Goal: Book appointment/travel/reservation

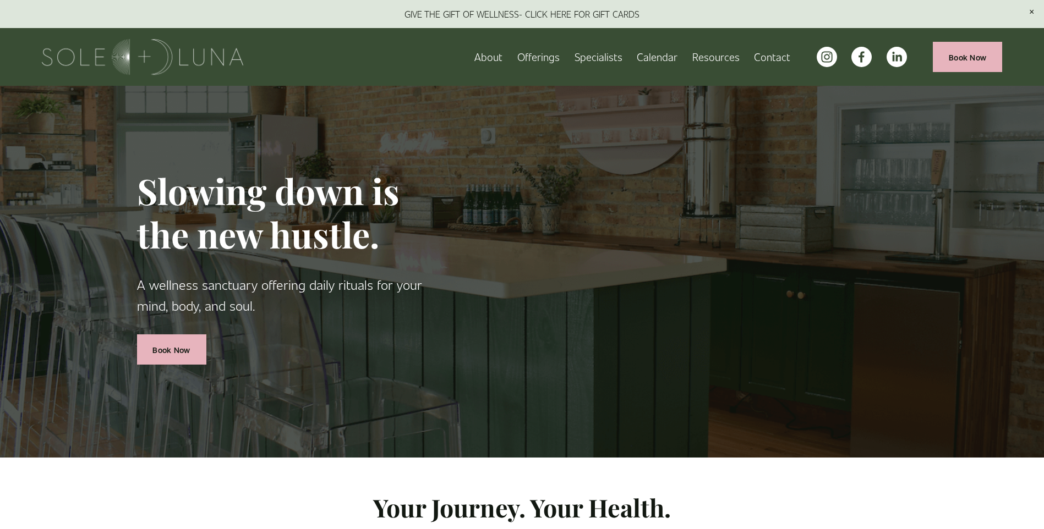
click at [0, 0] on span "Wellness Experiences" at bounding box center [0, 0] width 0 height 0
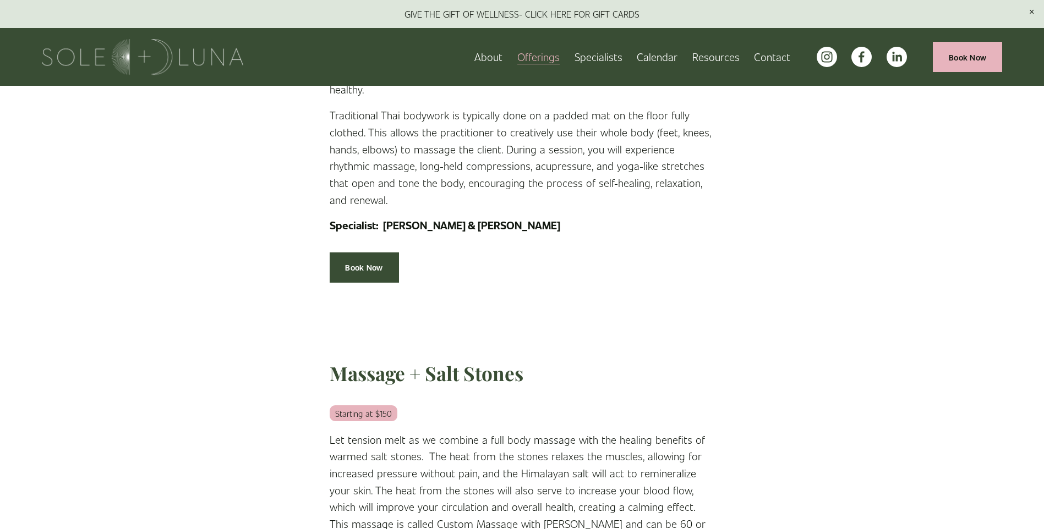
scroll to position [1981, 0]
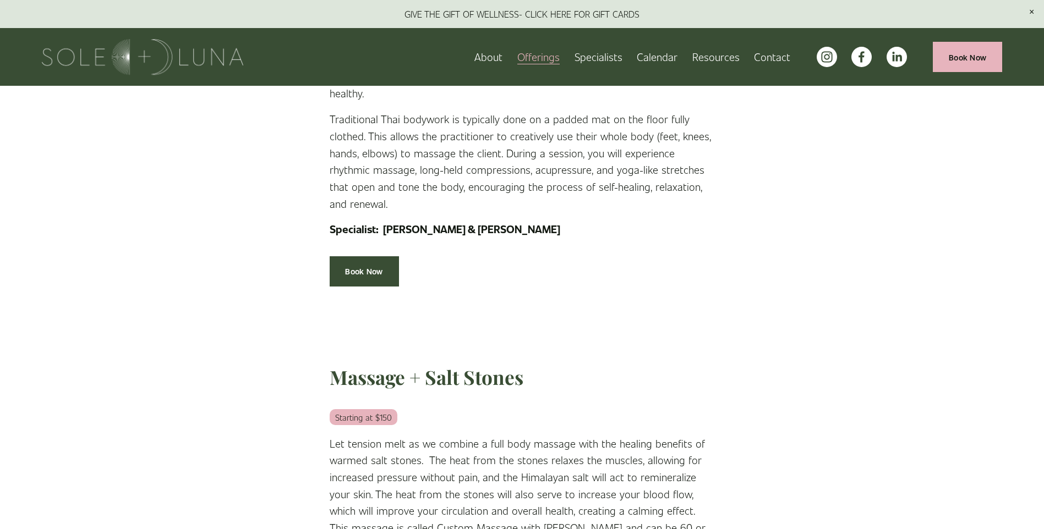
click at [655, 55] on link "Calendar" at bounding box center [657, 56] width 41 height 19
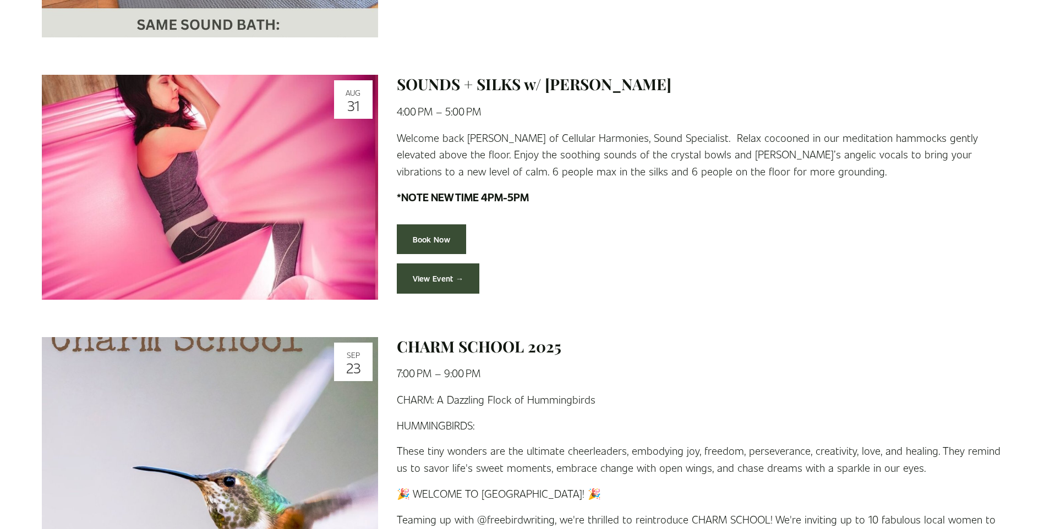
scroll to position [1926, 0]
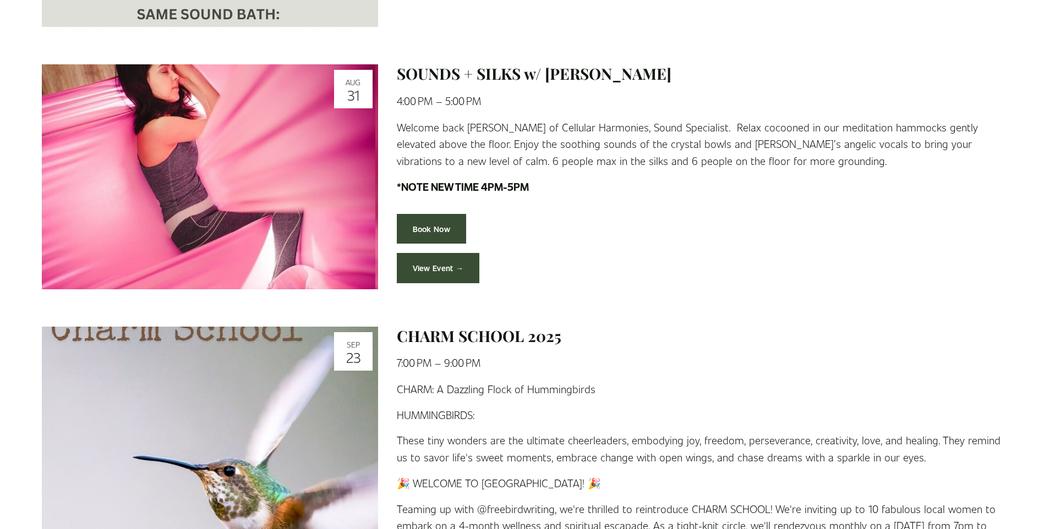
click at [431, 68] on link "SOUNDS + SILKS w/ Marian McNair" at bounding box center [534, 73] width 275 height 20
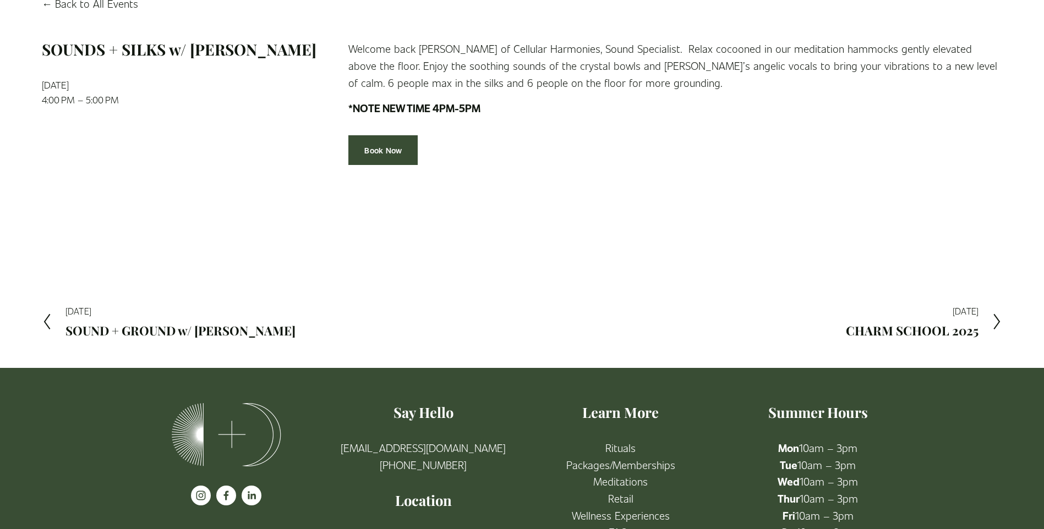
scroll to position [165, 0]
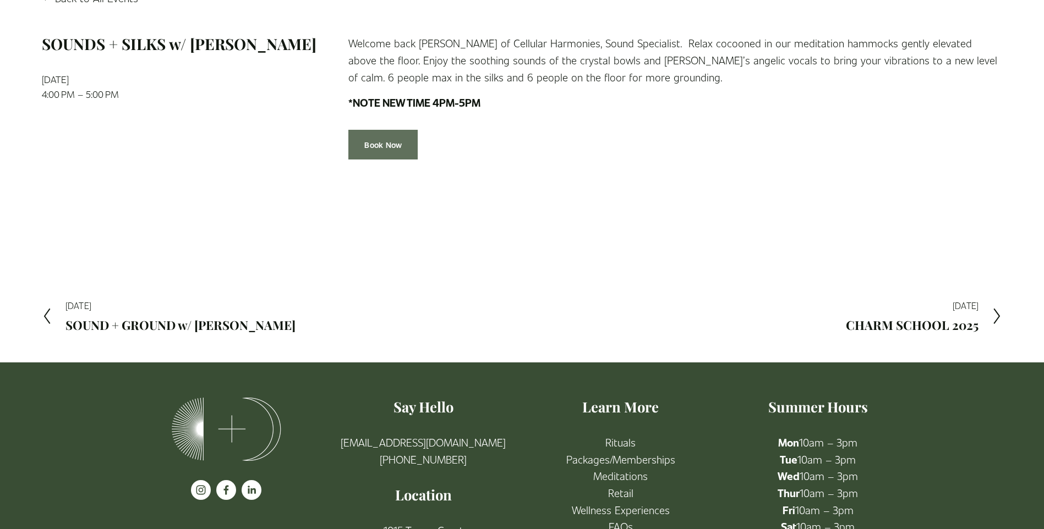
click at [384, 145] on link "Book Now" at bounding box center [382, 145] width 69 height 30
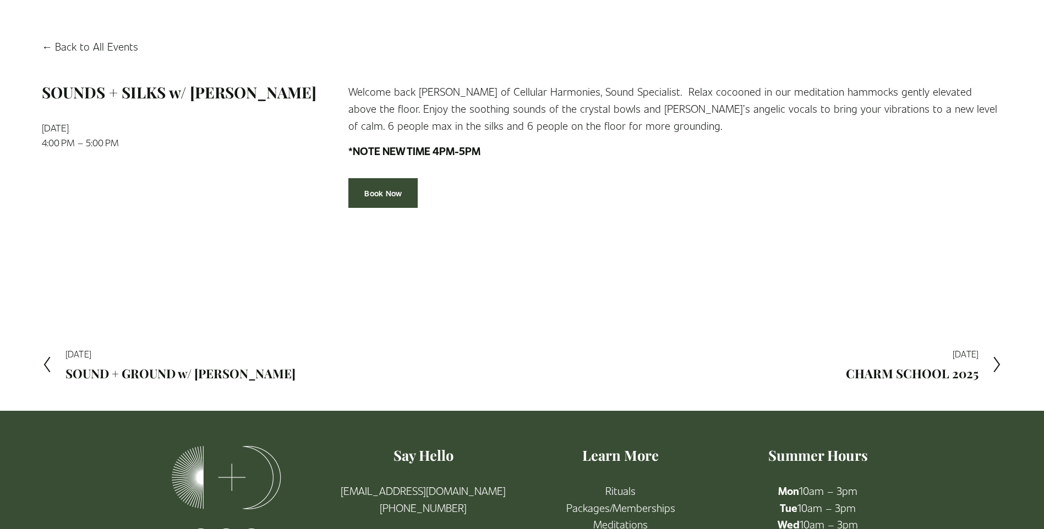
scroll to position [55, 0]
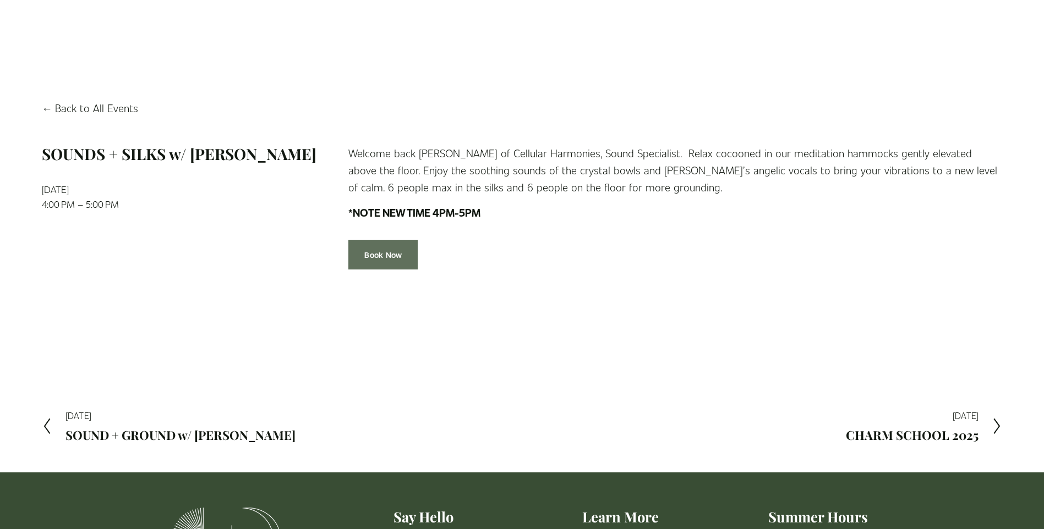
click at [398, 254] on link "Book Now" at bounding box center [382, 255] width 69 height 30
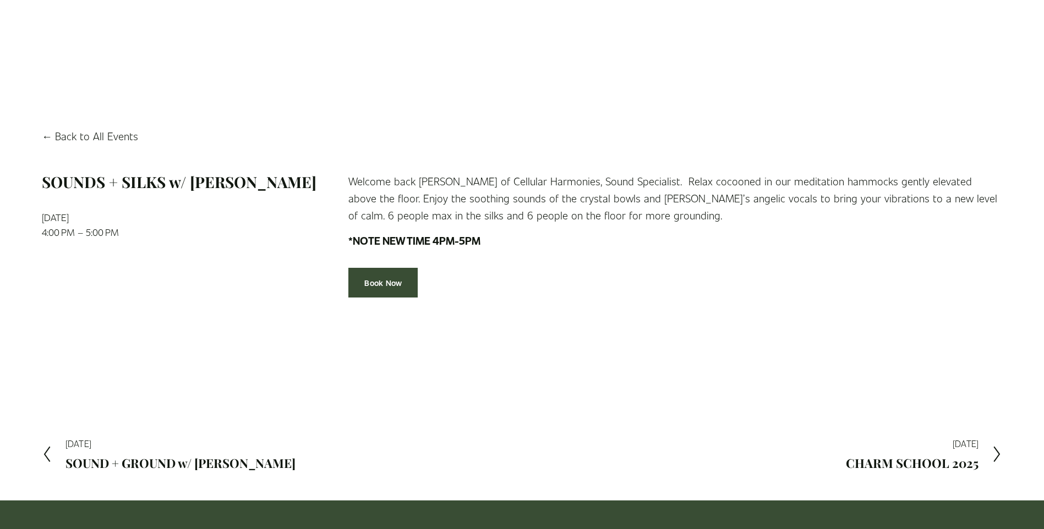
scroll to position [0, 0]
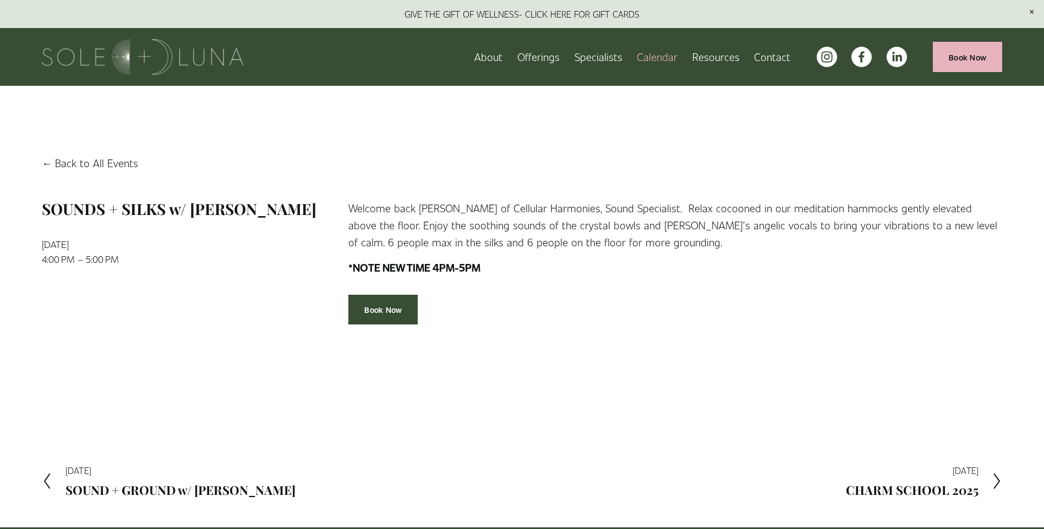
click at [0, 0] on link "FAQs" at bounding box center [0, 0] width 0 height 0
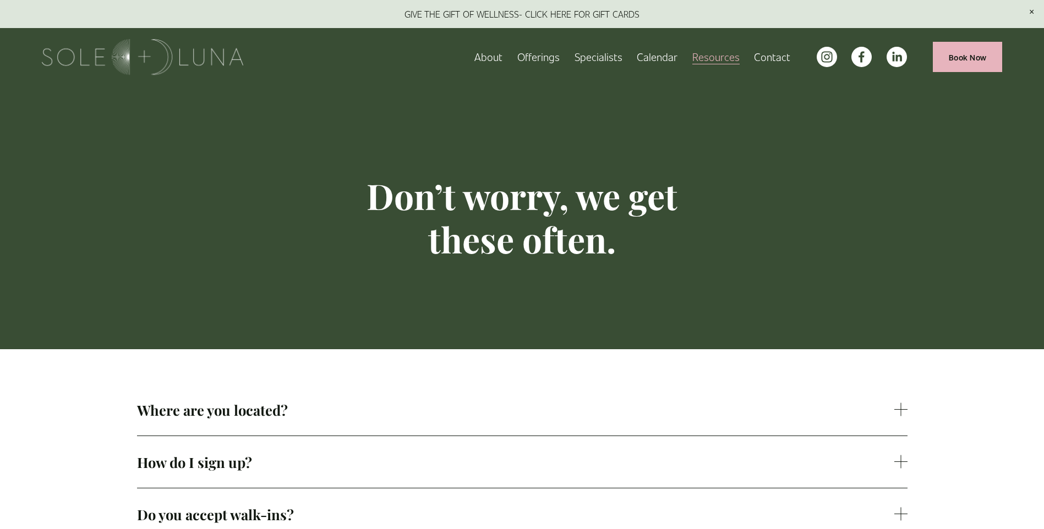
click at [0, 0] on span "Rituals" at bounding box center [0, 0] width 0 height 0
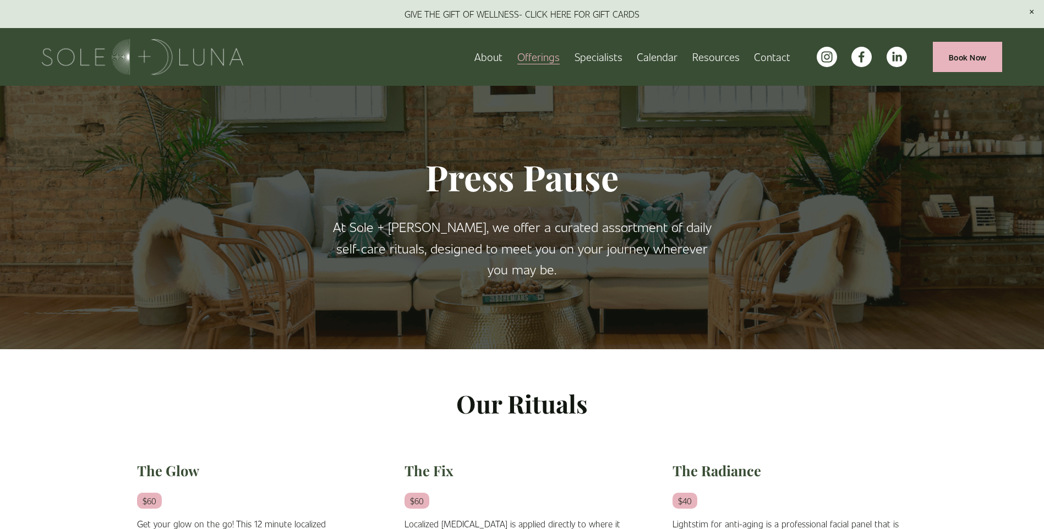
click at [603, 53] on link "Specialists" at bounding box center [598, 56] width 48 height 19
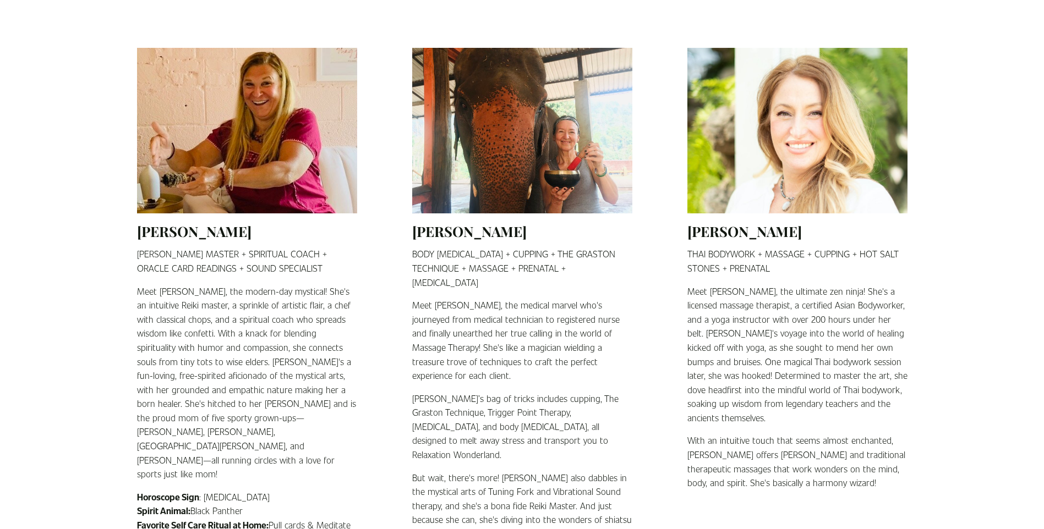
scroll to position [440, 0]
